Goal: Information Seeking & Learning: Find specific fact

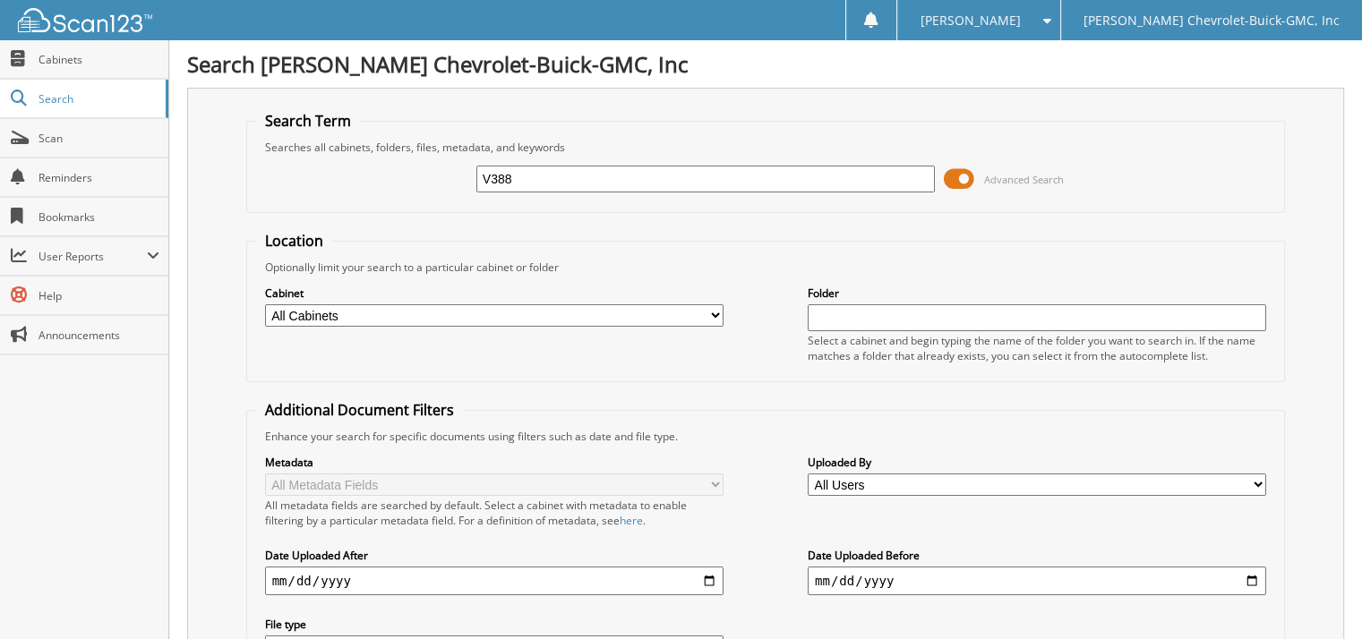
type input "V388"
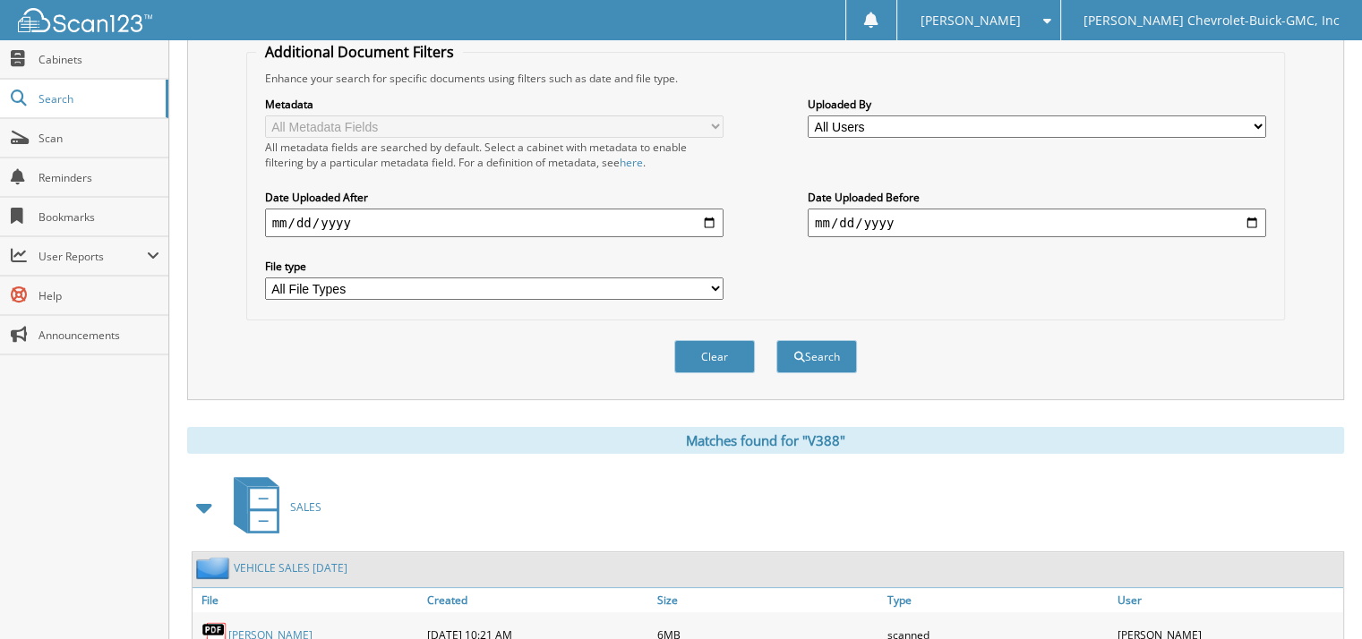
scroll to position [716, 0]
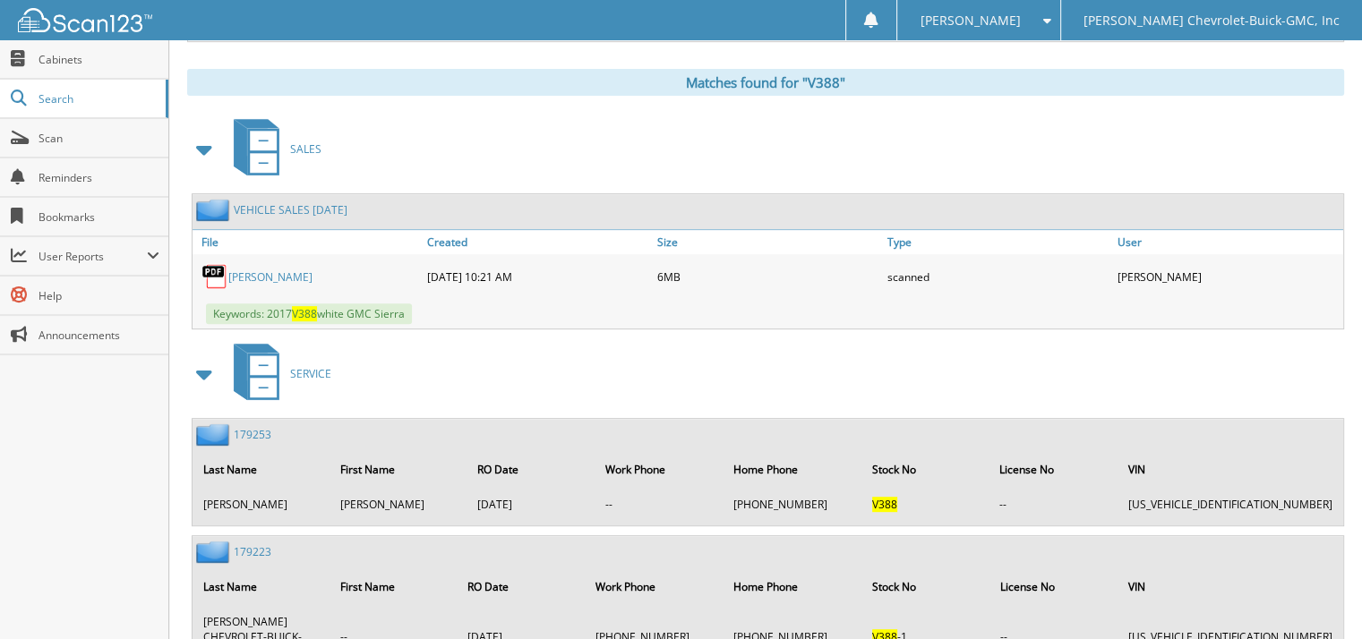
click at [282, 269] on link "[PERSON_NAME]" at bounding box center [270, 276] width 84 height 15
